Goal: Information Seeking & Learning: Learn about a topic

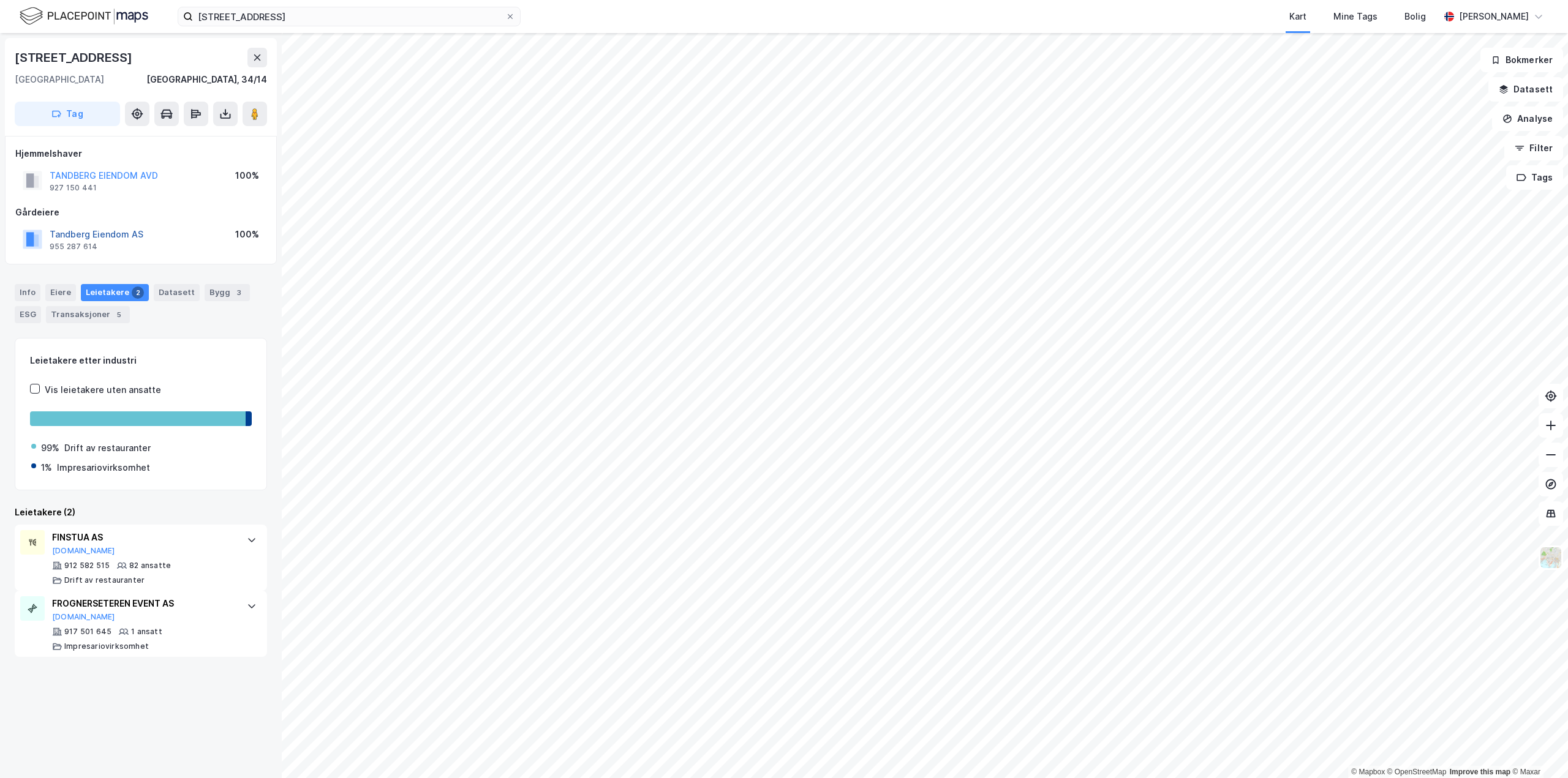
click at [0, 0] on button "Tandberg Eiendom AS" at bounding box center [0, 0] width 0 height 0
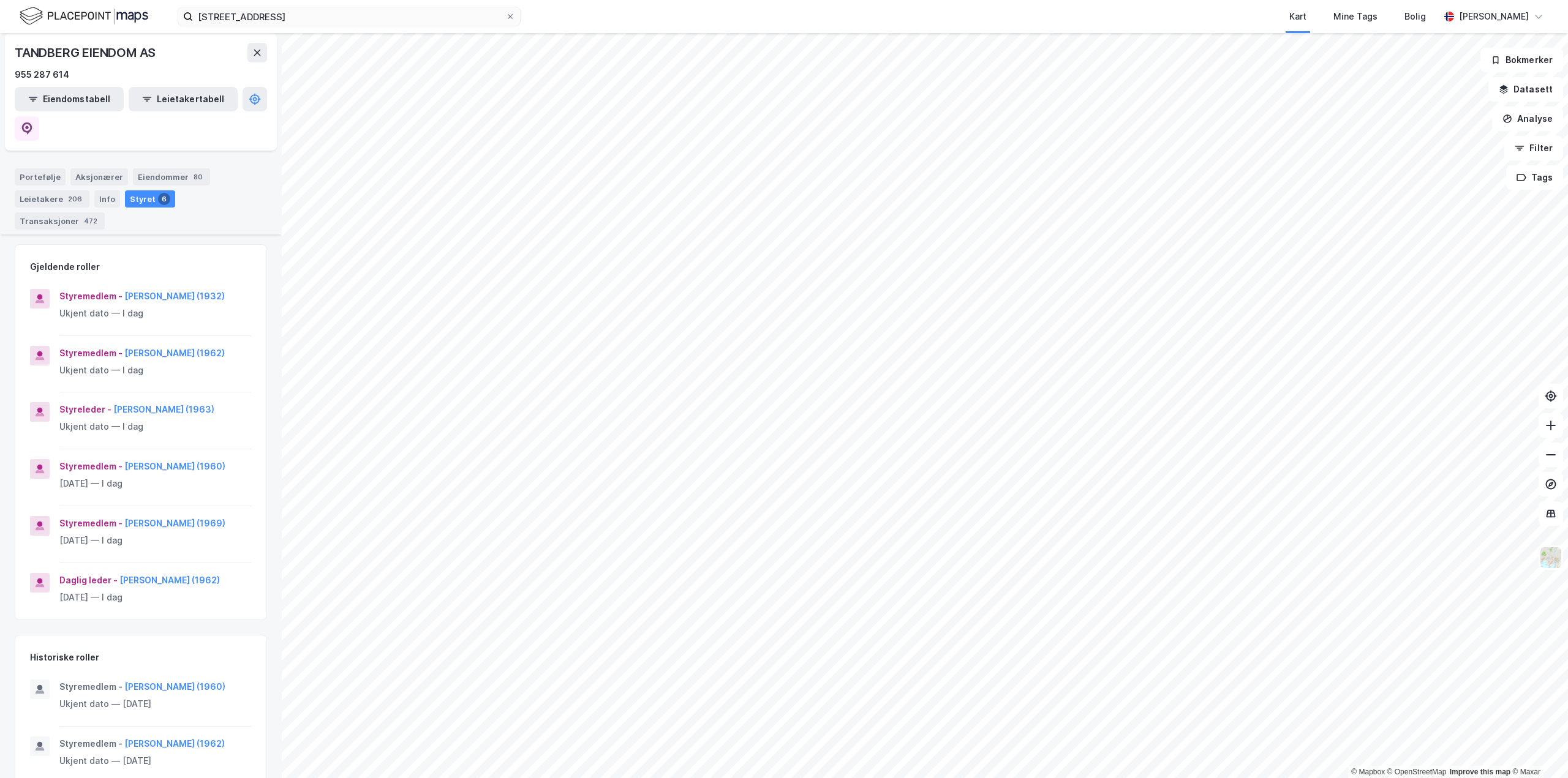
scroll to position [177, 0]
